Goal: Transaction & Acquisition: Purchase product/service

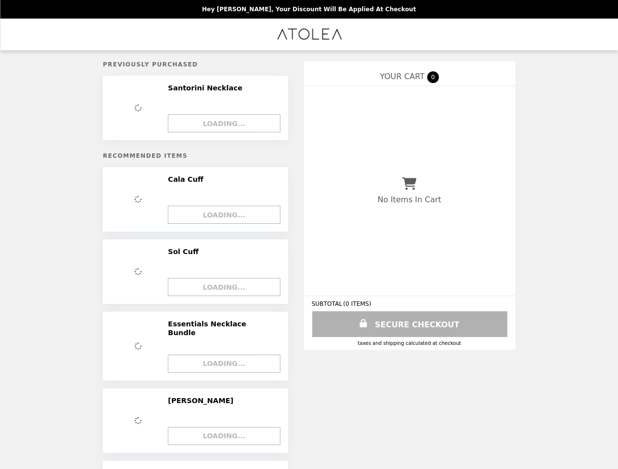
select select "**********"
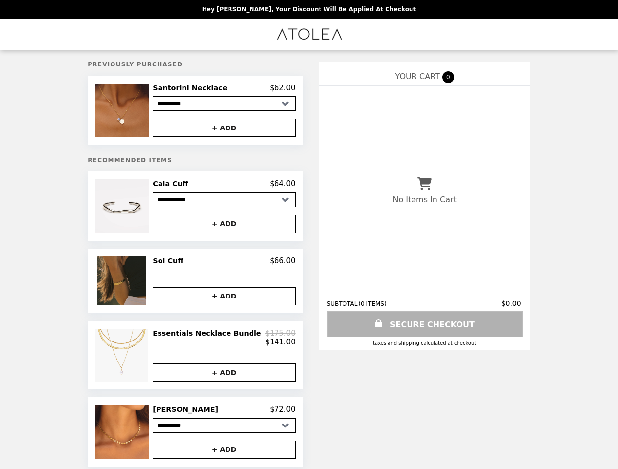
click at [138, 111] on img at bounding box center [123, 110] width 56 height 53
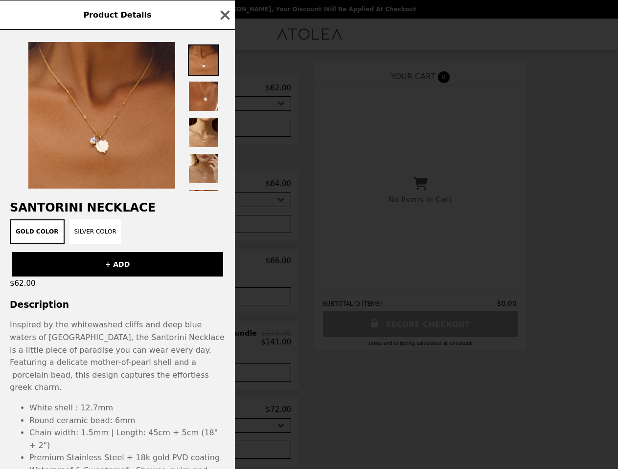
click at [224, 89] on div "Product Details Santorini Necklace Gold Color Silver Color + ADD $62.00 Descrip…" at bounding box center [309, 234] width 618 height 469
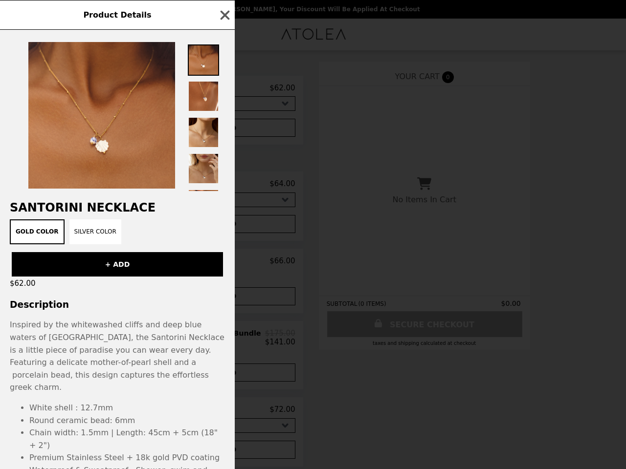
click at [224, 130] on div at bounding box center [117, 110] width 235 height 161
click at [138, 209] on h2 "Santorini Necklace" at bounding box center [117, 208] width 235 height 14
click at [224, 187] on div at bounding box center [117, 110] width 235 height 161
click at [224, 227] on div "Product Details Santorini Necklace Gold Color Silver Color + ADD $62.00 Descrip…" at bounding box center [313, 234] width 626 height 469
click at [138, 285] on div "Product Details Santorini Necklace Gold Color Silver Color + ADD $62.00 Descrip…" at bounding box center [313, 234] width 626 height 469
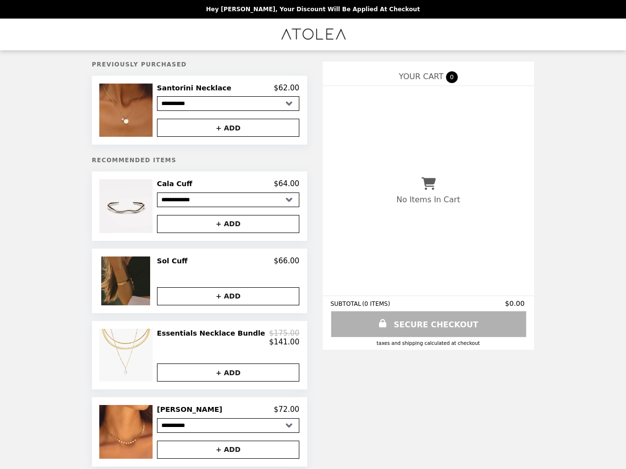
click at [224, 265] on div "Sol Cuff $66.00" at bounding box center [228, 261] width 142 height 9
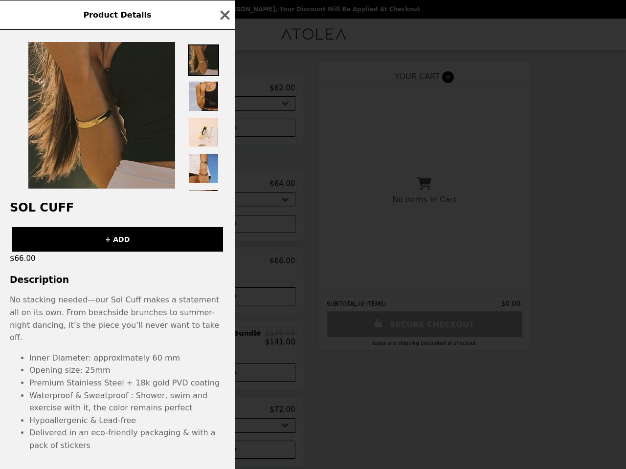
click at [224, 300] on div "Product Details Sol Cuff + ADD $66.00 Description No stacking needed—our Sol Cu…" at bounding box center [313, 234] width 626 height 469
click at [138, 360] on div "Product Details Sol Cuff + ADD $66.00 Description No stacking needed—our Sol Cu…" at bounding box center [313, 234] width 626 height 469
